Goal: Browse casually: Explore the website without a specific task or goal

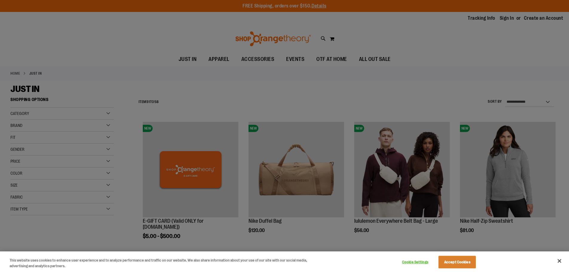
type input "**********"
click at [194, 94] on div at bounding box center [284, 136] width 569 height 272
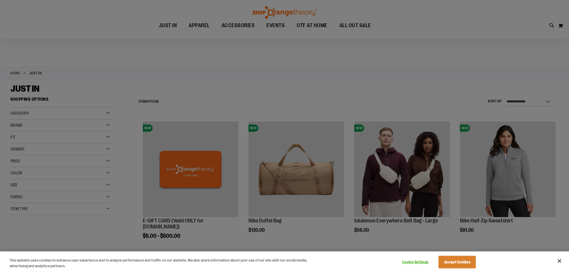
scroll to position [30, 0]
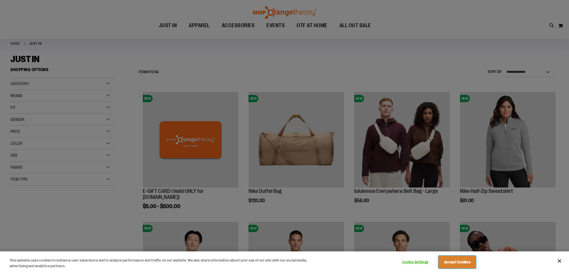
click at [461, 260] on button "Accept Cookies" at bounding box center [456, 262] width 37 height 13
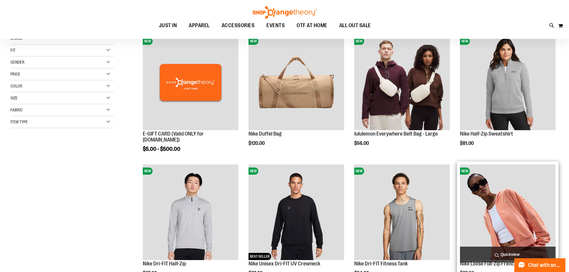
scroll to position [89, 0]
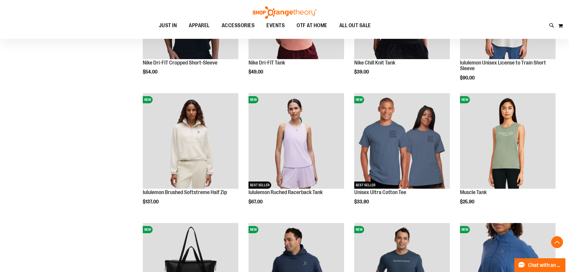
scroll to position [537, 0]
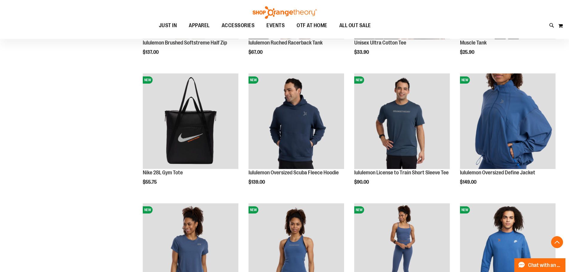
scroll to position [657, 0]
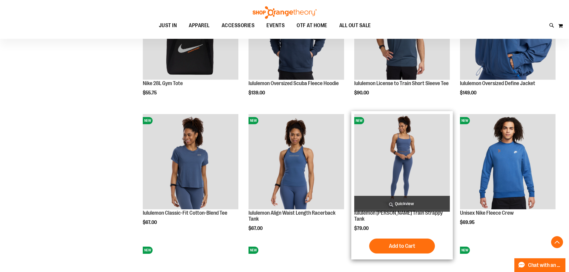
click at [404, 153] on img "product" at bounding box center [402, 162] width 96 height 96
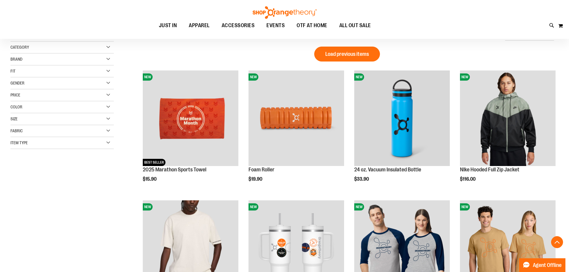
scroll to position [335, 0]
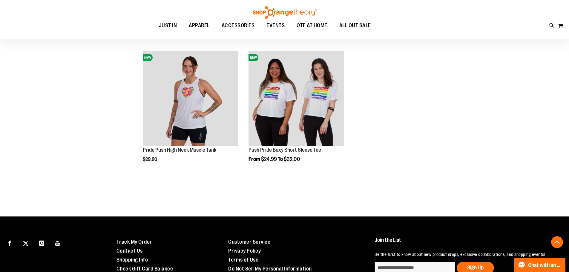
scroll to position [1114, 0]
